Goal: Book appointment/travel/reservation

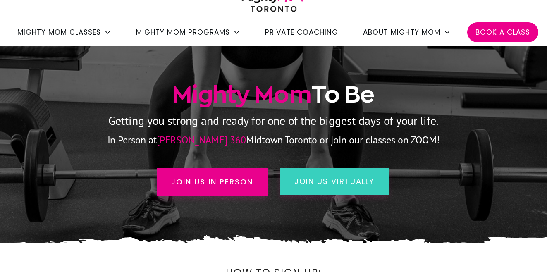
scroll to position [72, 0]
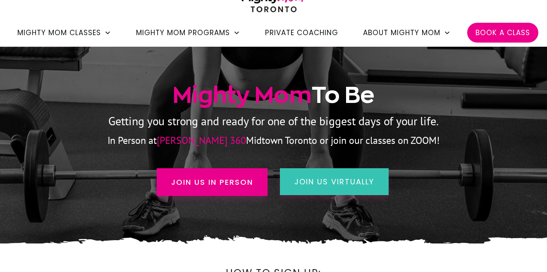
click at [301, 184] on span "join us virtually" at bounding box center [334, 182] width 80 height 10
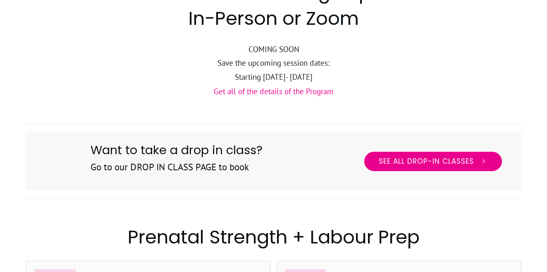
scroll to position [368, 0]
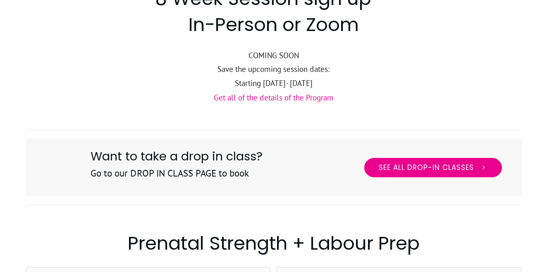
click at [386, 163] on span "See All Drop-in Classes" at bounding box center [426, 167] width 95 height 9
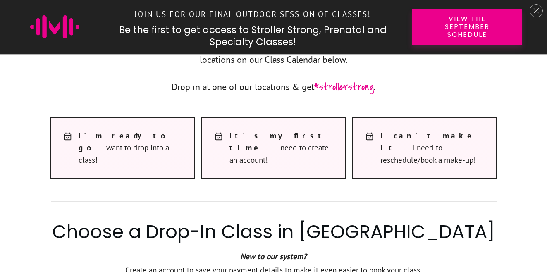
scroll to position [444, 0]
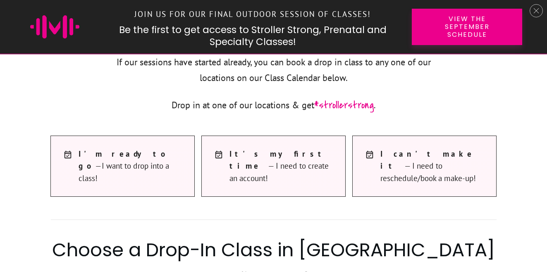
click at [159, 176] on div "I'm ready to go —I want to drop into a class!" at bounding box center [123, 166] width 128 height 45
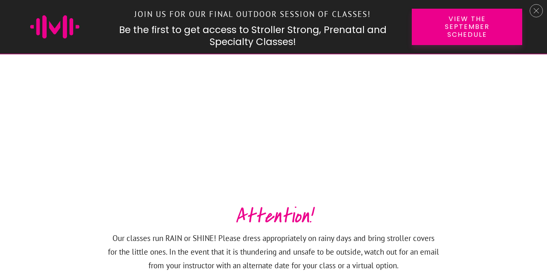
scroll to position [851, 0]
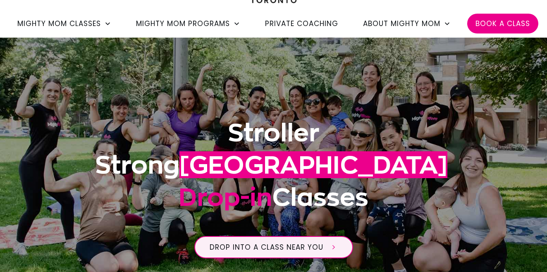
scroll to position [79, 0]
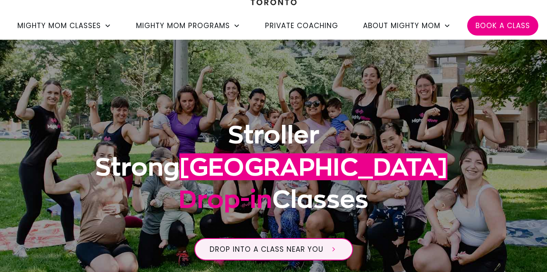
click at [498, 26] on span "Book a Class" at bounding box center [503, 26] width 55 height 14
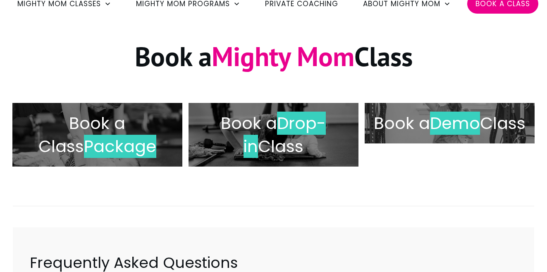
scroll to position [99, 0]
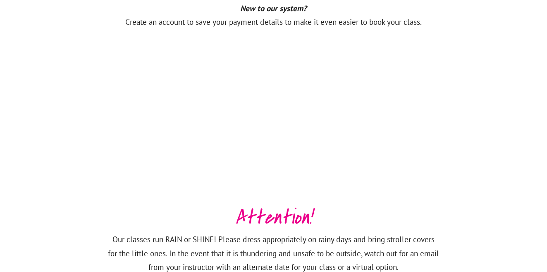
scroll to position [629, 0]
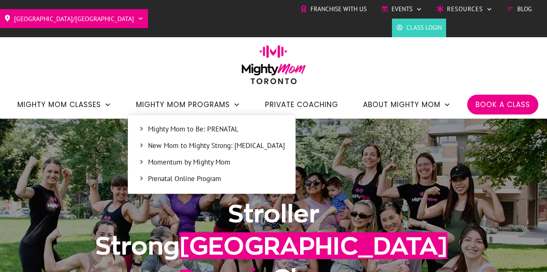
click at [209, 124] on span "Mighty Mom to Be: PRENATAL" at bounding box center [216, 129] width 137 height 11
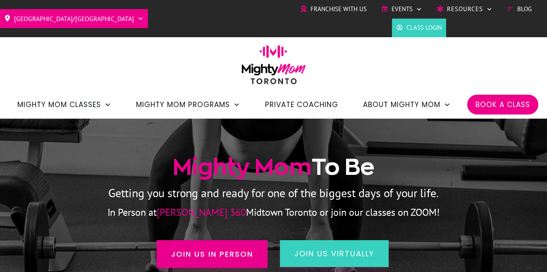
scroll to position [142, 0]
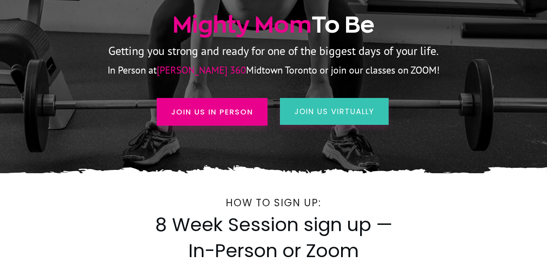
click at [318, 100] on link "join us virtually" at bounding box center [334, 111] width 109 height 27
click at [346, 112] on span "join us virtually" at bounding box center [334, 111] width 80 height 10
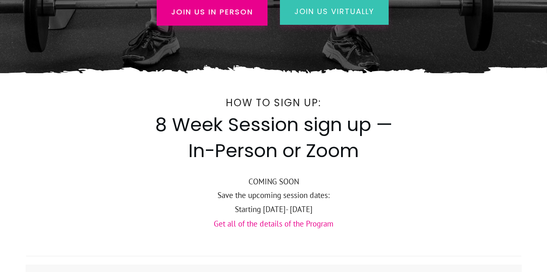
scroll to position [120, 0]
